Goal: Transaction & Acquisition: Purchase product/service

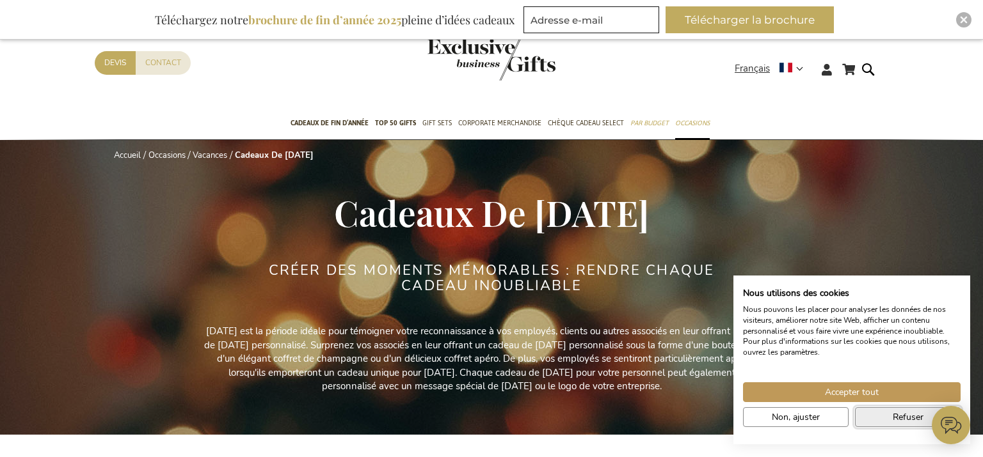
click at [878, 416] on button "Refuser" at bounding box center [908, 418] width 106 height 20
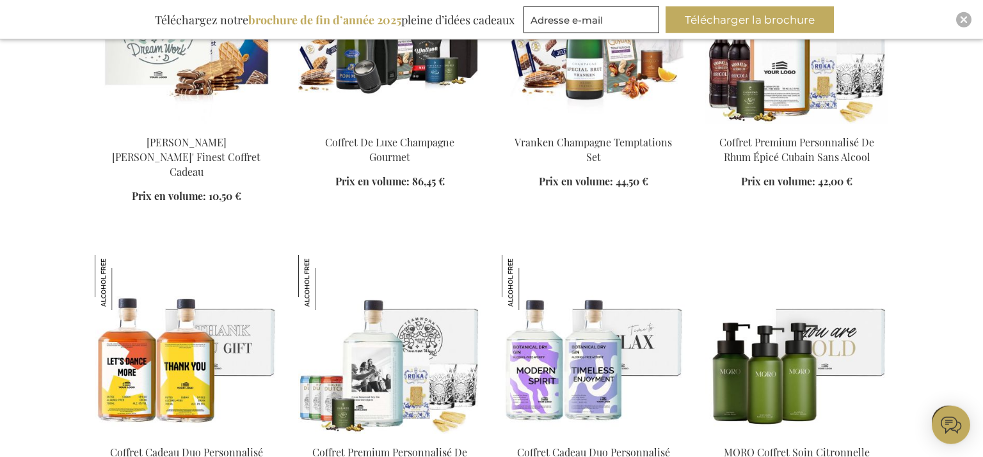
scroll to position [1081, 0]
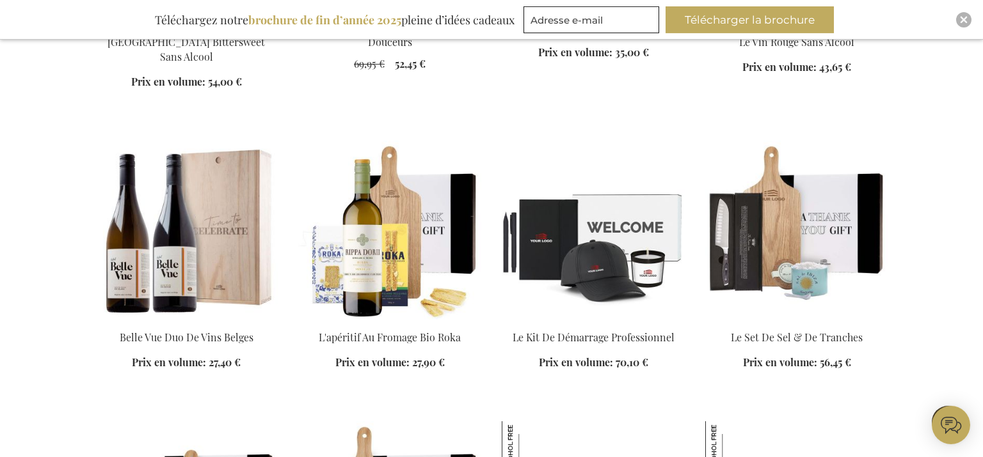
scroll to position [2094, 0]
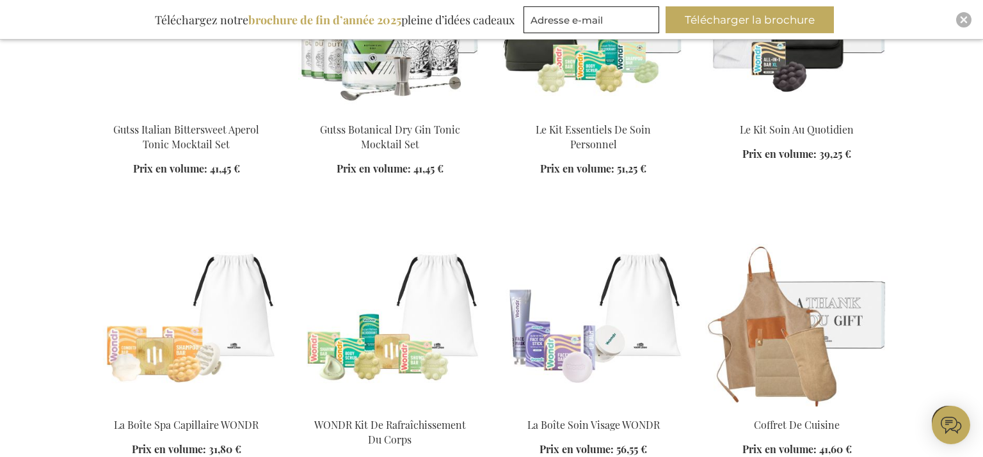
scroll to position [3108, 0]
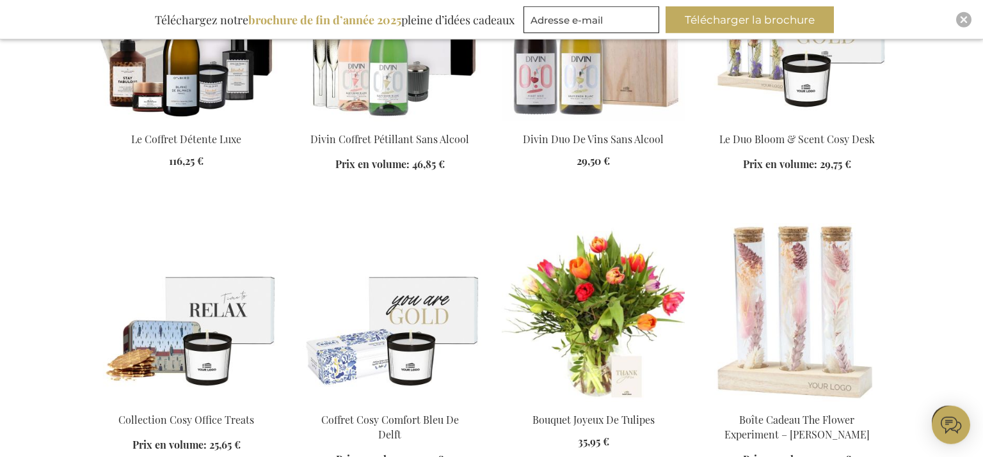
scroll to position [3986, 0]
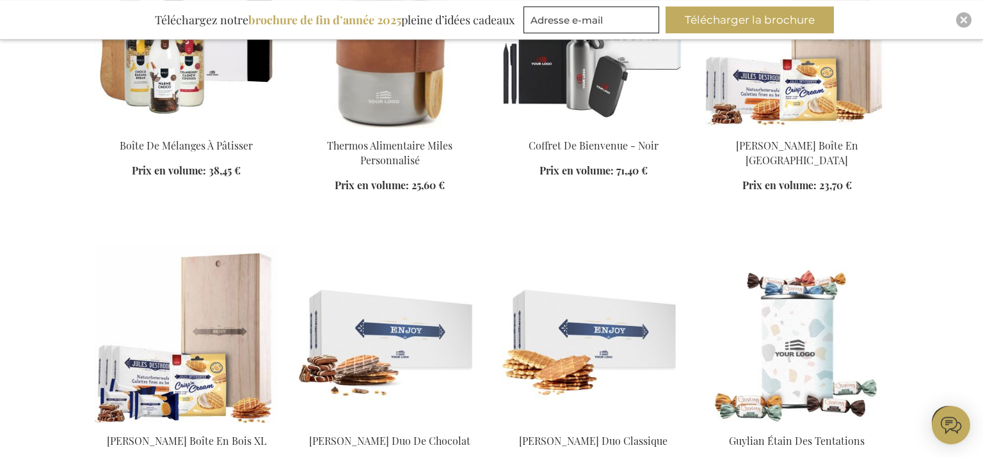
scroll to position [5540, 0]
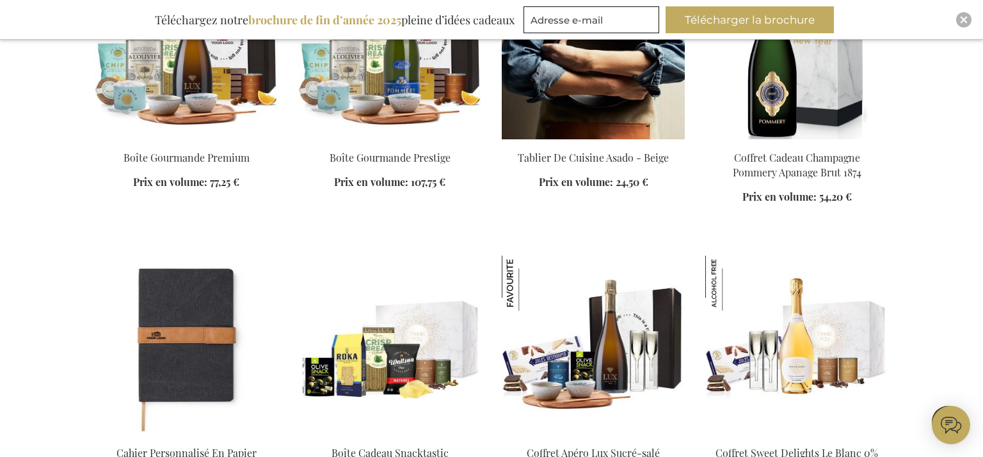
scroll to position [6621, 0]
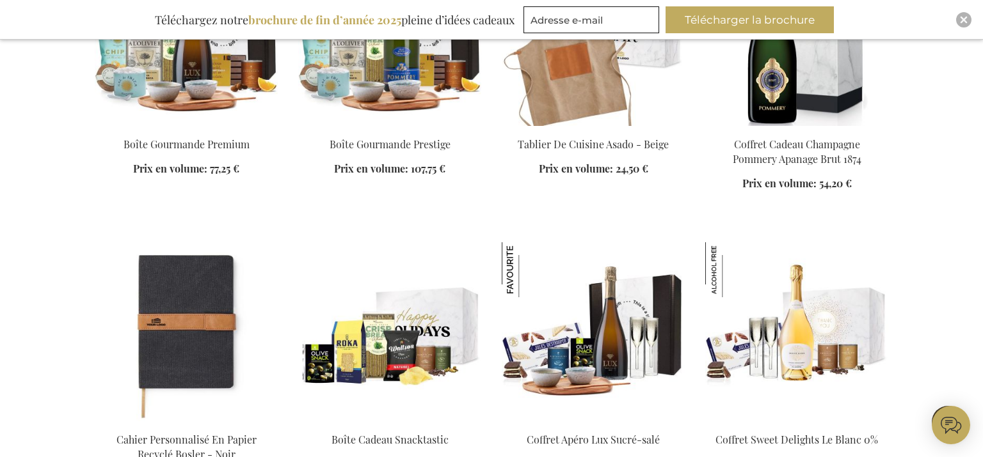
click at [387, 331] on img at bounding box center [389, 331] width 183 height 179
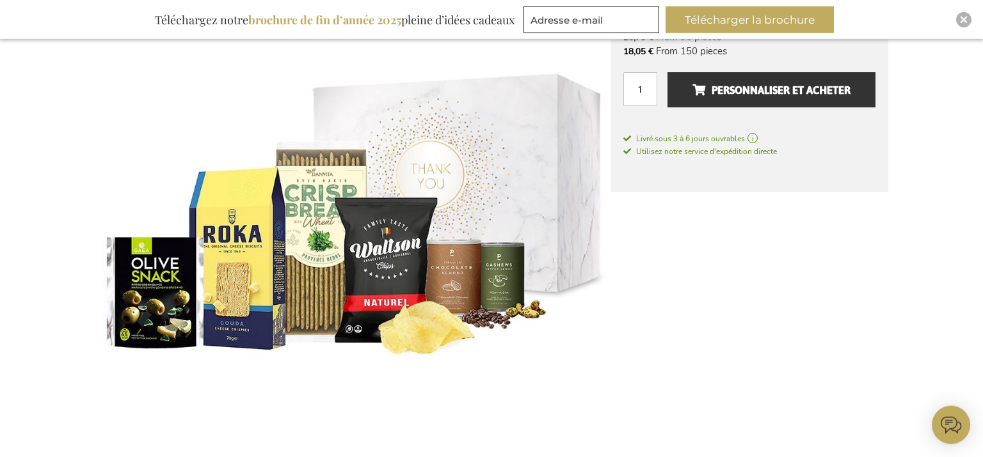
scroll to position [270, 0]
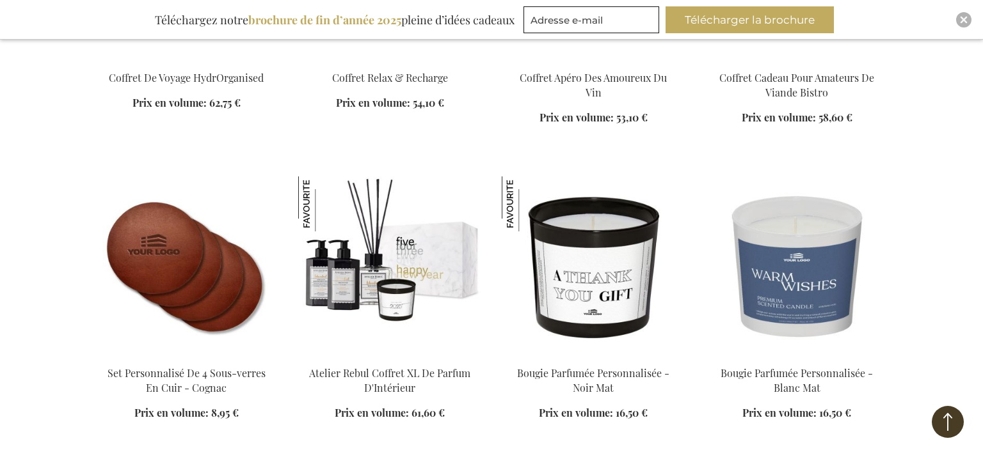
scroll to position [2354, 0]
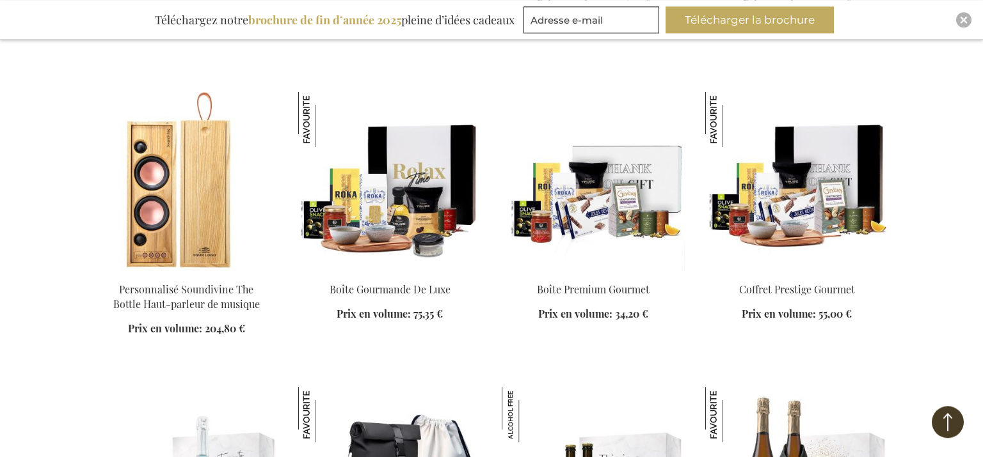
scroll to position [3030, 0]
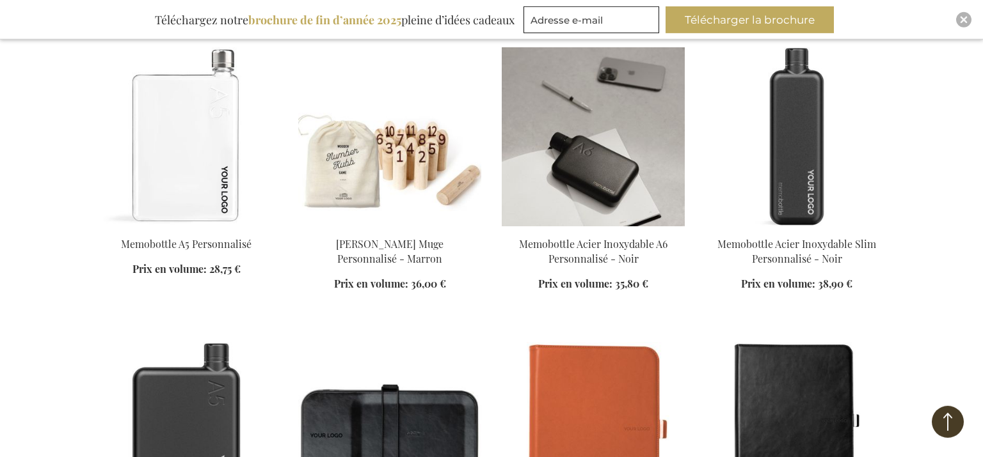
scroll to position [4246, 0]
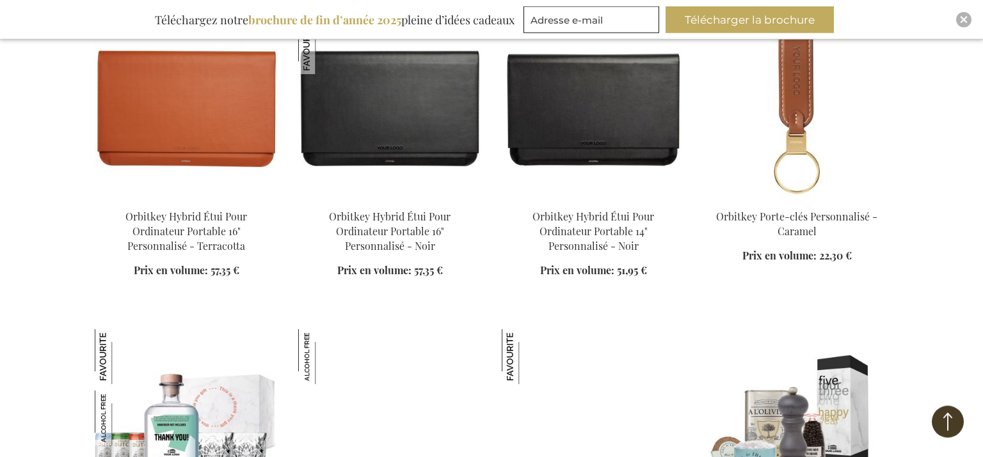
scroll to position [5192, 0]
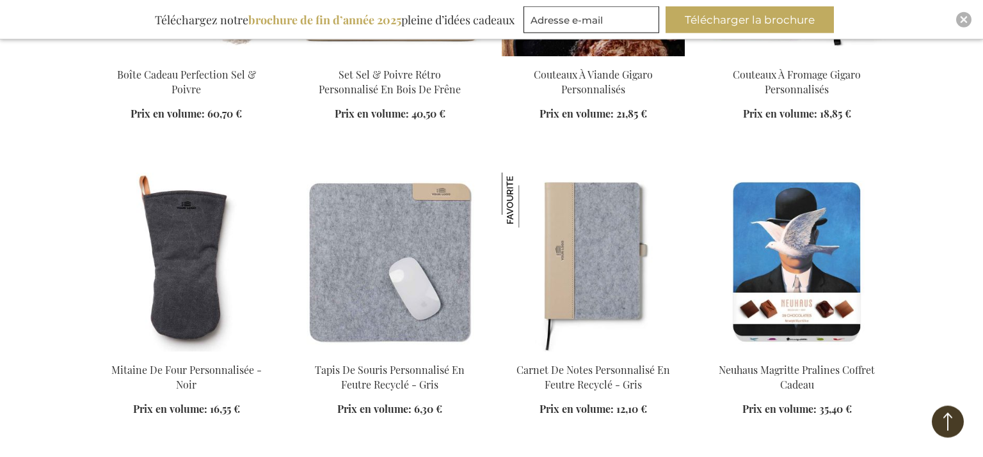
scroll to position [6948, 0]
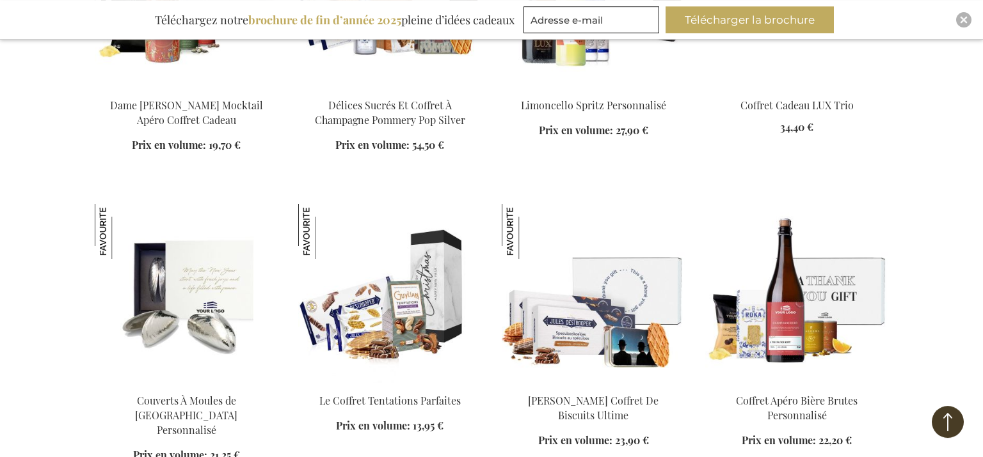
scroll to position [7692, 0]
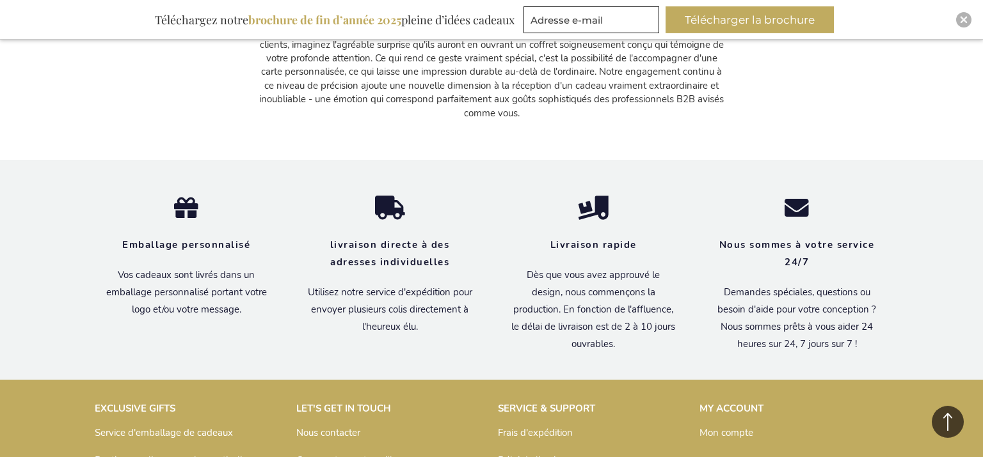
scroll to position [9719, 0]
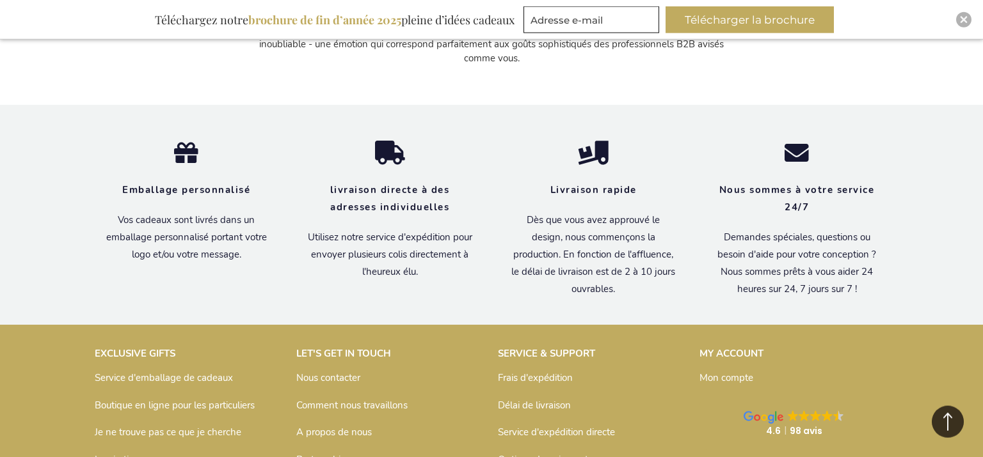
click at [946, 417] on button "Back to Top" at bounding box center [948, 422] width 32 height 32
